Goal: Task Accomplishment & Management: Use online tool/utility

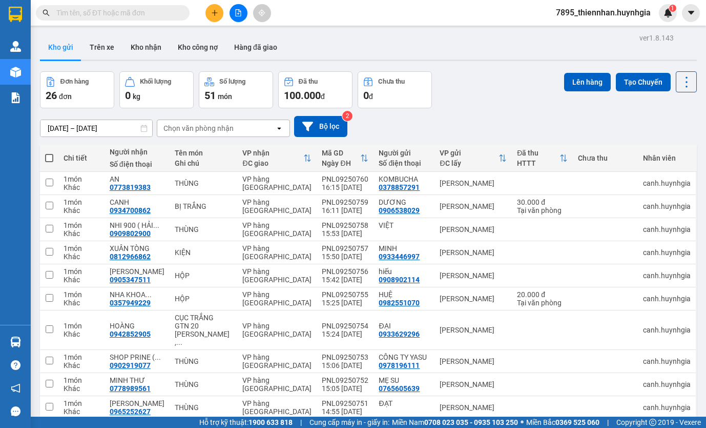
click at [497, 71] on div "ver 1.8.143 Kho gửi Trên xe Kho nhận Kho công nợ Hàng đã giao Đơn hàng 26 đơn K…" at bounding box center [368, 245] width 665 height 428
click at [563, 13] on span "7895_thiennhan.huynhgia" at bounding box center [603, 12] width 111 height 13
click at [568, 35] on span "Đăng xuất" at bounding box center [608, 31] width 90 height 11
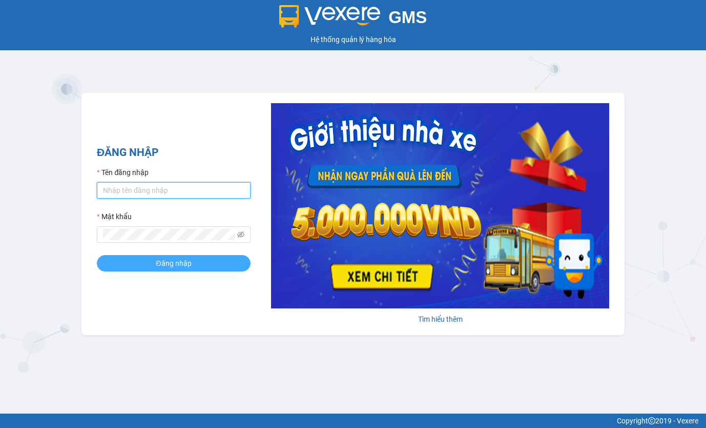
type input "thiennhan.huynhgia"
click at [176, 266] on span "Đăng nhập" at bounding box center [173, 262] width 35 height 11
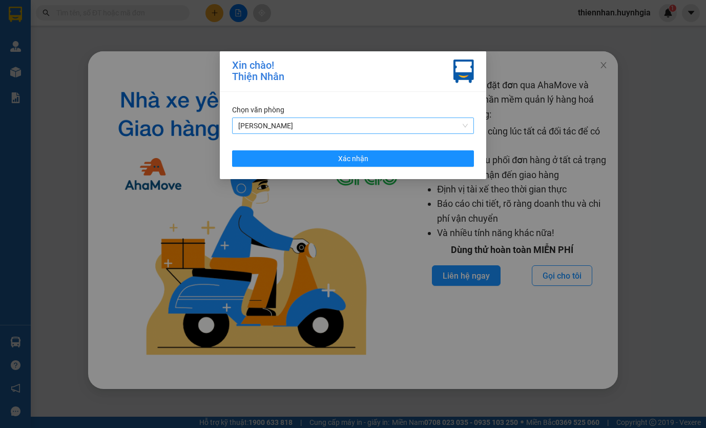
click at [271, 123] on span "Diên Khánh" at bounding box center [353, 125] width 230 height 15
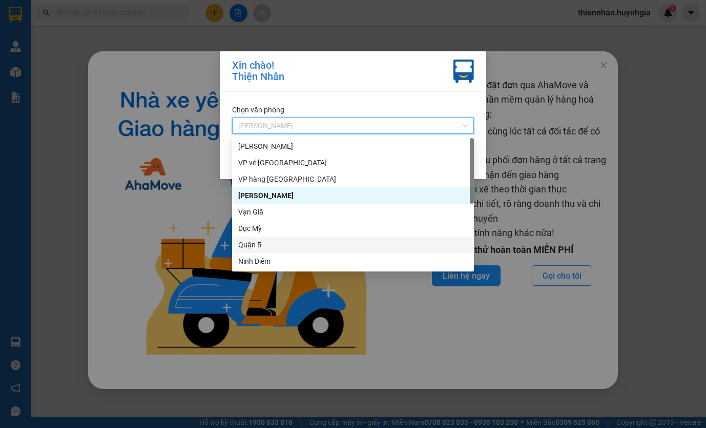
click at [273, 241] on div "Quận 5" at bounding box center [353, 244] width 230 height 11
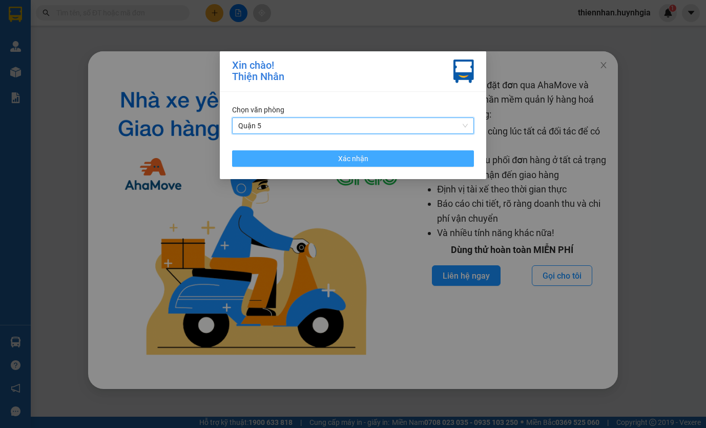
click at [273, 163] on button "Xác nhận" at bounding box center [353, 158] width 242 height 16
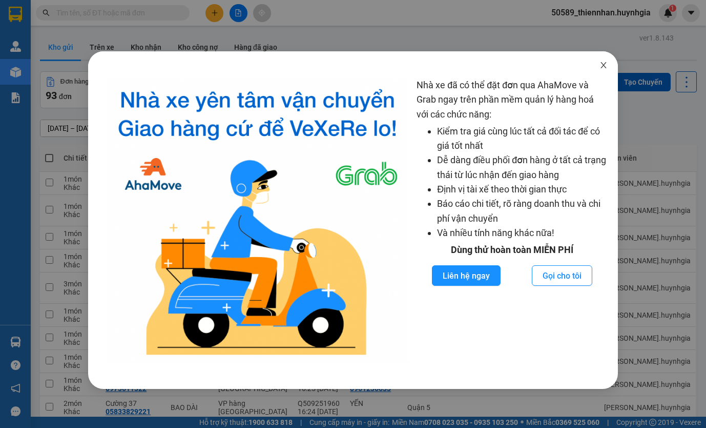
click at [602, 67] on icon "close" at bounding box center [604, 65] width 8 height 8
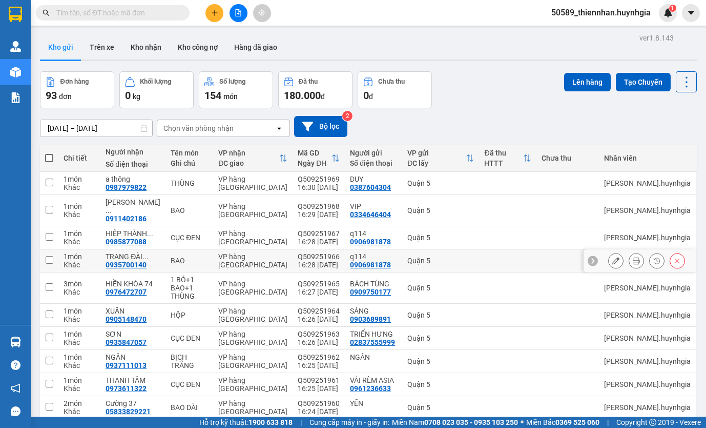
scroll to position [47, 0]
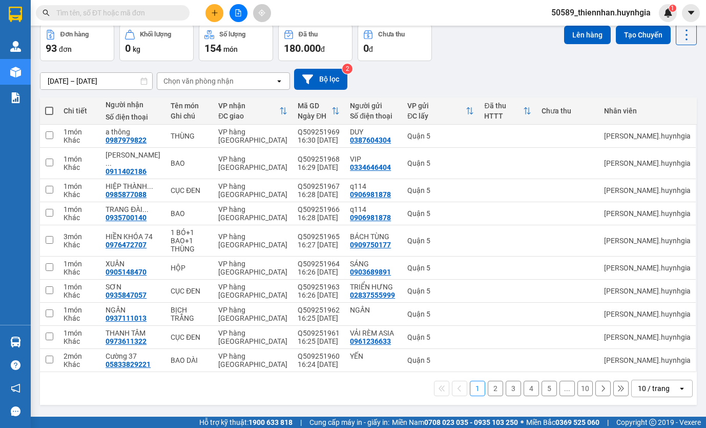
click at [640, 383] on div "10 / trang" at bounding box center [654, 388] width 32 height 10
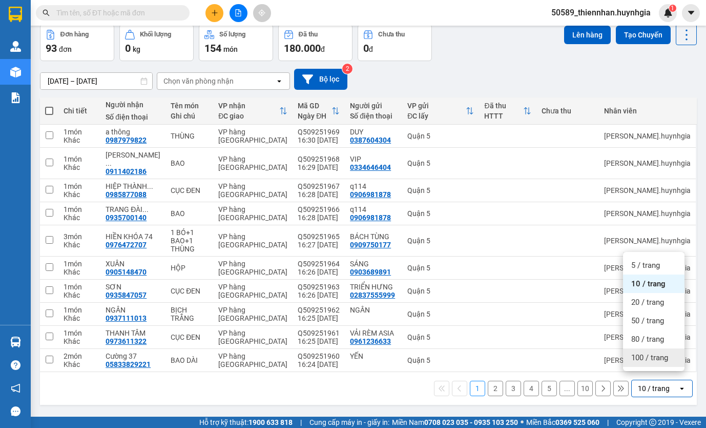
click at [639, 361] on span "100 / trang" at bounding box center [650, 357] width 37 height 10
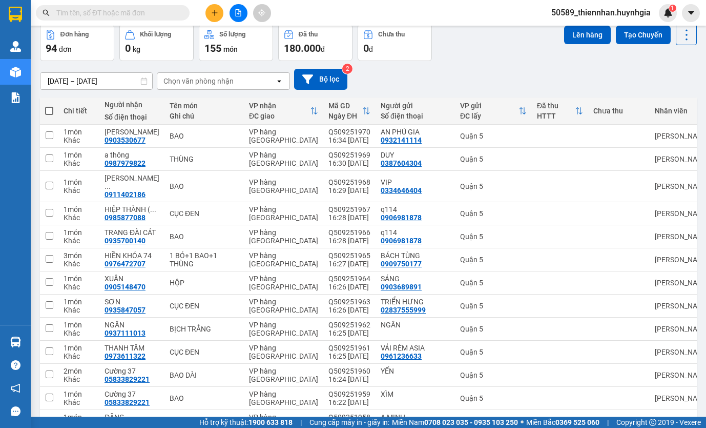
click at [93, 18] on input "text" at bounding box center [116, 12] width 121 height 11
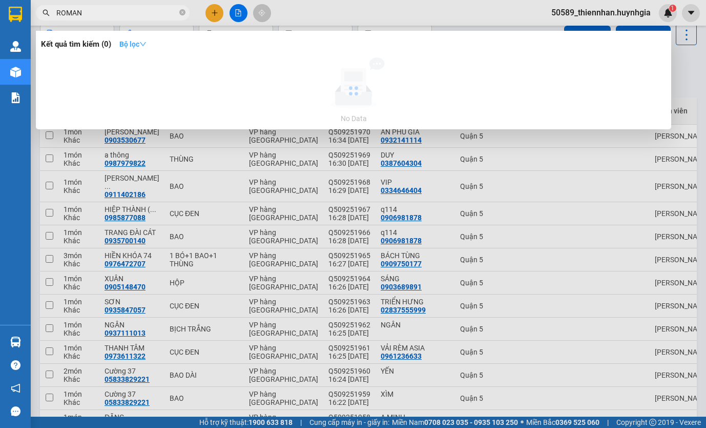
type input "ROMAN"
click at [125, 43] on strong "Bộ lọc" at bounding box center [132, 44] width 27 height 8
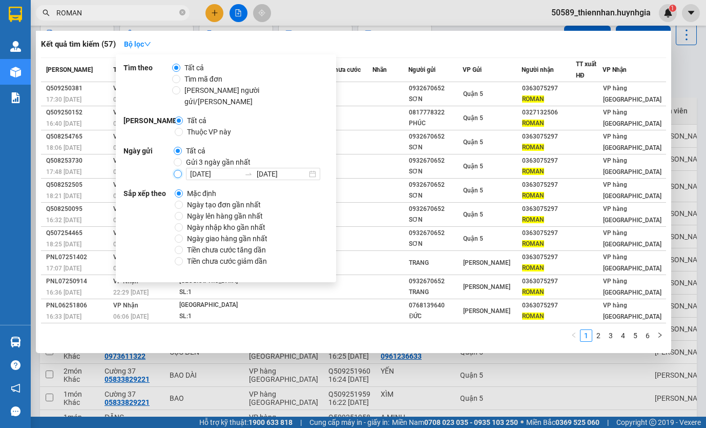
click at [177, 170] on input "13/09/2025 13/09/2025" at bounding box center [178, 174] width 8 height 8
radio input "true"
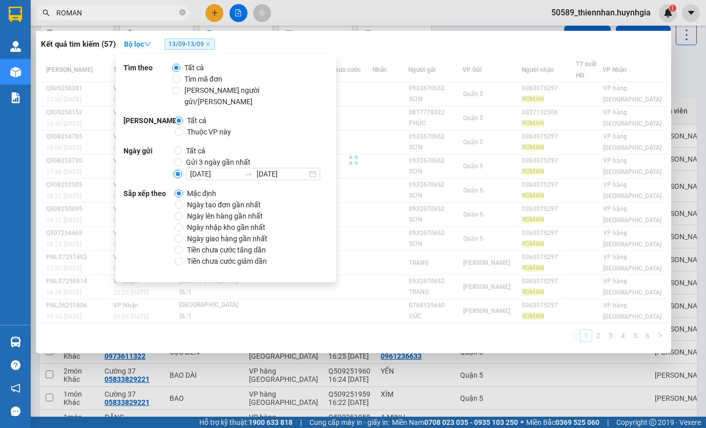
radio input "false"
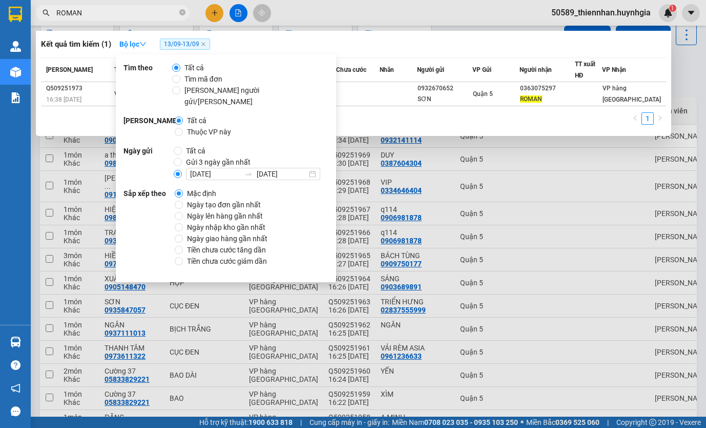
click at [423, 44] on div "Kết quả tìm kiếm ( 1 ) Bộ lọc 13/09 - 13/09" at bounding box center [353, 44] width 625 height 16
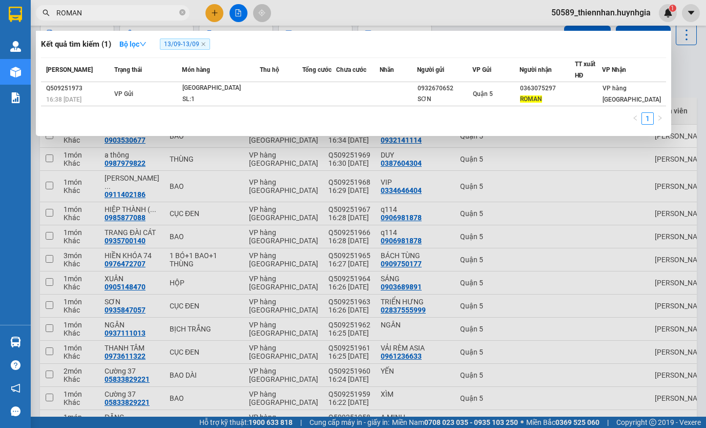
click at [389, 12] on div at bounding box center [353, 214] width 706 height 428
